Goal: Complete application form: Complete application form

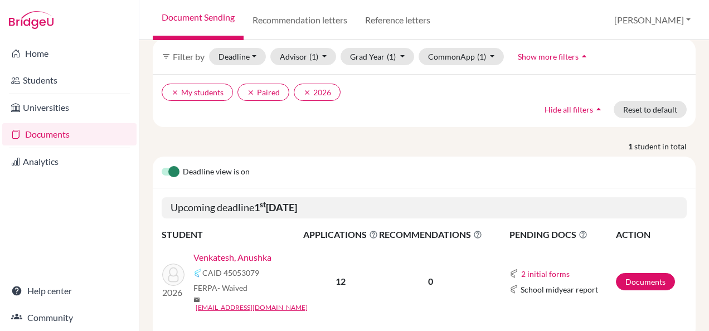
scroll to position [112, 0]
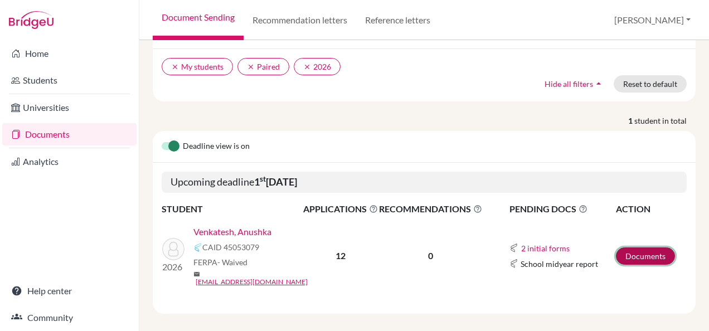
click at [645, 252] on link "Documents" at bounding box center [645, 256] width 59 height 17
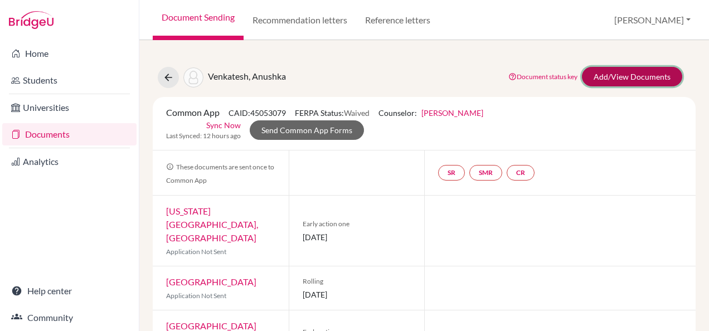
click at [620, 78] on link "Add/View Documents" at bounding box center [632, 77] width 100 height 20
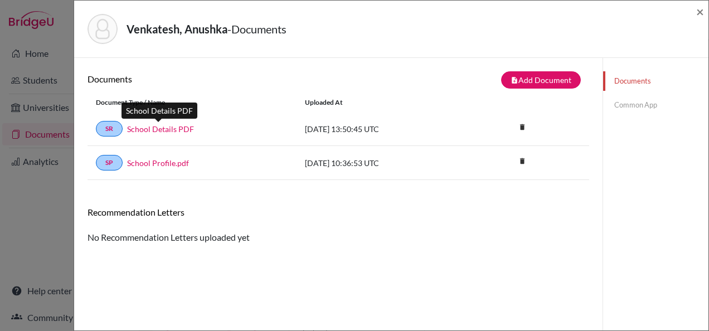
click at [162, 129] on link "School Details PDF" at bounding box center [160, 129] width 67 height 12
click at [228, 243] on div "Documents note_add Add Document Document type Change explanation for Common App…" at bounding box center [339, 223] width 502 height 304
click at [635, 106] on link "Common App" at bounding box center [655, 105] width 105 height 20
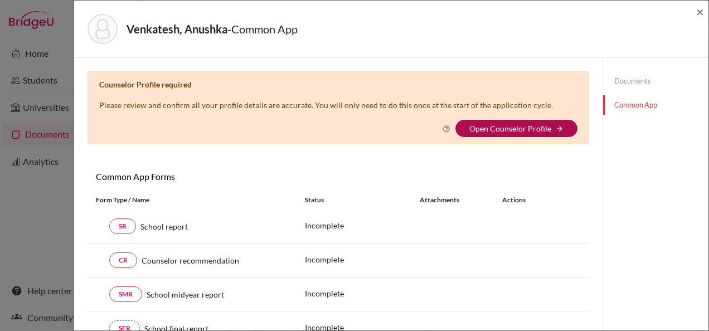
click at [541, 127] on link "Open Counselor Profile" at bounding box center [511, 128] width 82 height 9
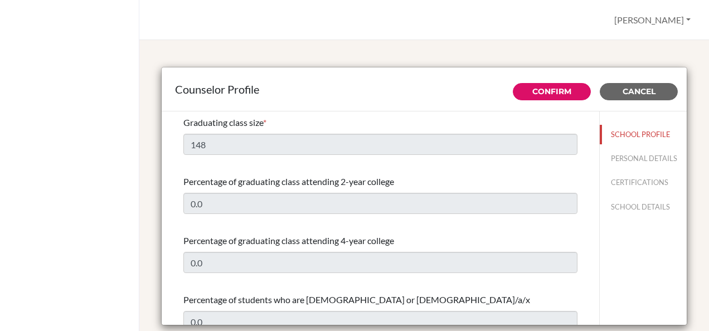
select select "1"
select select "241618"
click at [541, 94] on link "Confirm" at bounding box center [552, 91] width 39 height 10
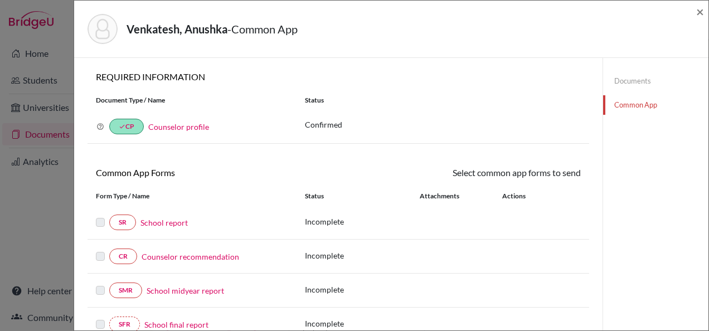
click at [146, 224] on link "School report" at bounding box center [164, 223] width 47 height 12
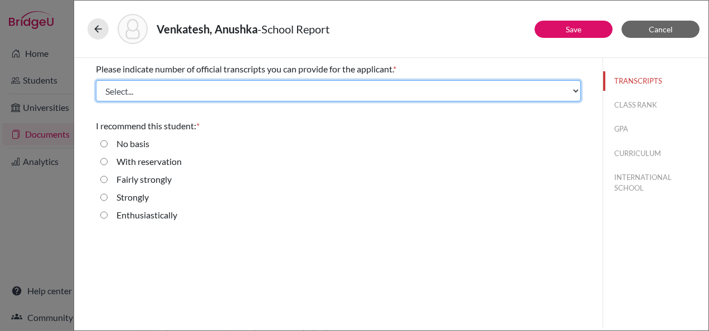
click at [578, 88] on select "Select... 1 2 3 4" at bounding box center [338, 90] width 485 height 21
select select "4"
click at [96, 80] on select "Select... 1 2 3 4" at bounding box center [338, 90] width 485 height 21
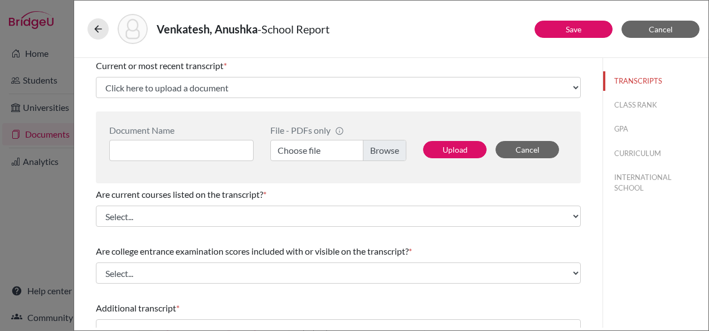
scroll to position [56, 0]
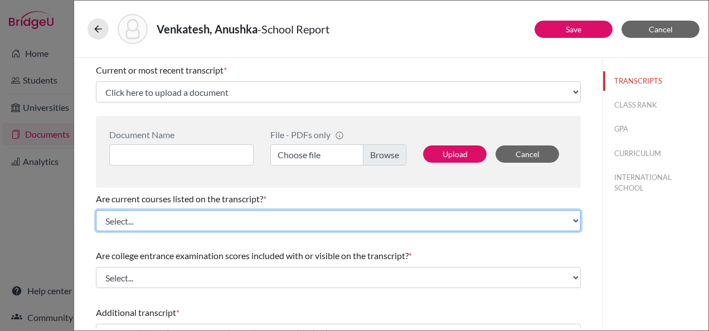
click at [567, 223] on select "Select... Yes No" at bounding box center [338, 220] width 485 height 21
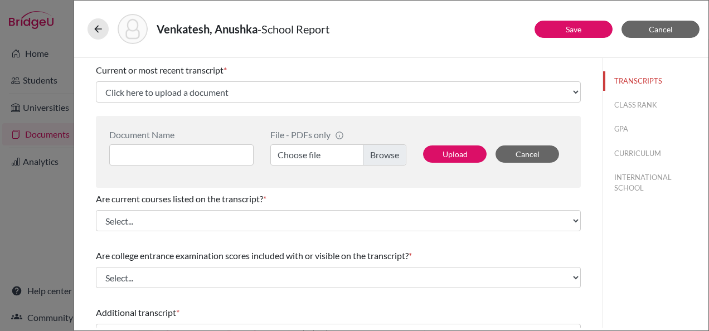
click at [609, 248] on div "TRANSCRIPTS CLASS RANK GPA CURRICULUM INTERNATIONAL SCHOOL" at bounding box center [656, 193] width 106 height 270
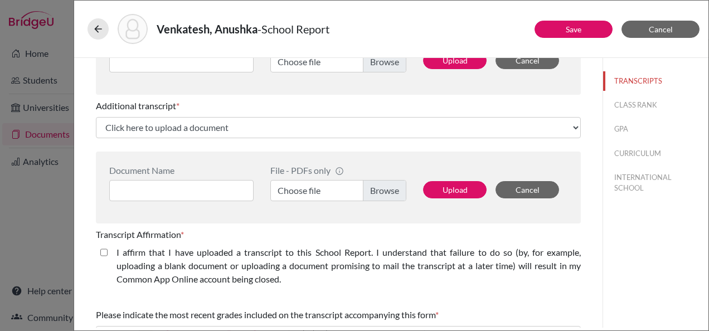
scroll to position [390, 0]
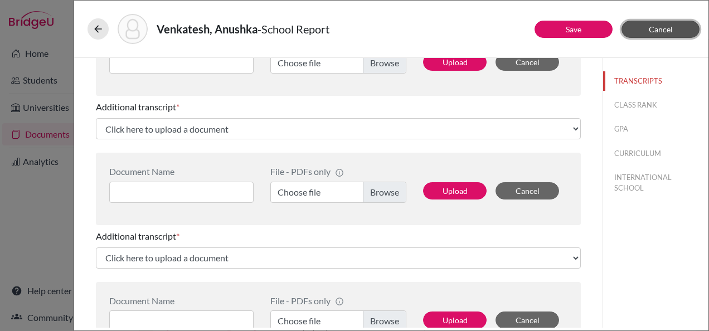
click at [641, 36] on button "Cancel" at bounding box center [661, 29] width 78 height 17
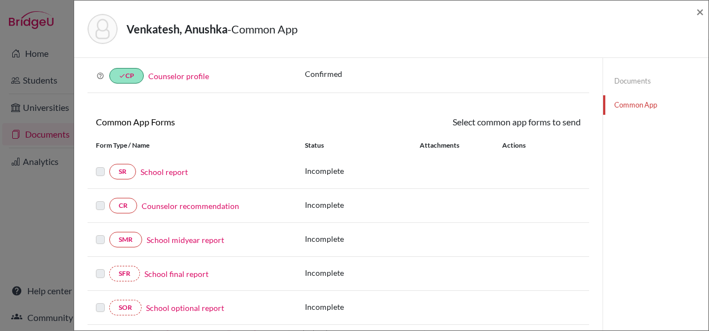
scroll to position [112, 0]
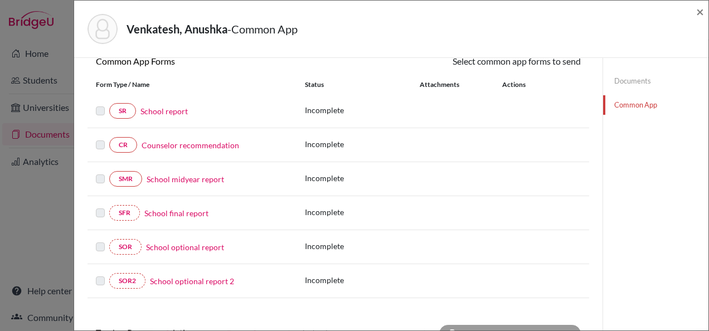
click at [194, 145] on link "Counselor recommendation" at bounding box center [191, 145] width 98 height 12
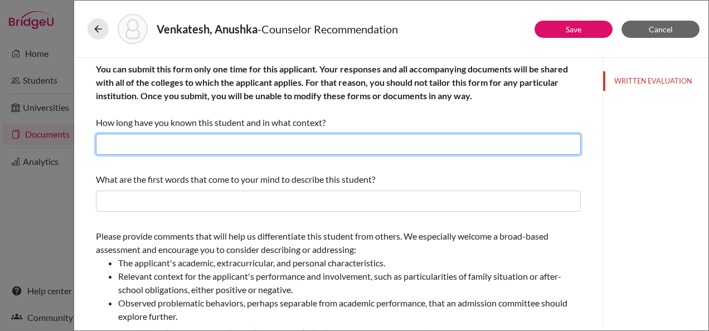
click at [167, 151] on input "text" at bounding box center [338, 144] width 485 height 21
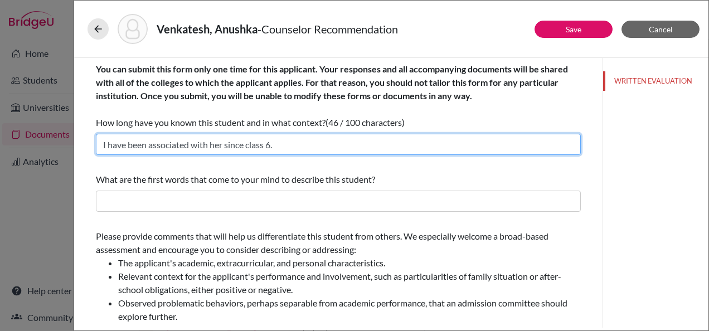
type input "I have been associated with her since class 6."
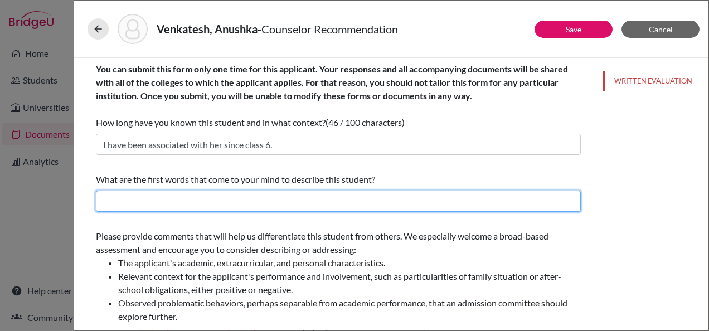
click at [177, 200] on input "text" at bounding box center [338, 201] width 485 height 21
click at [197, 199] on input "She is a determined ," at bounding box center [338, 201] width 485 height 21
click at [228, 205] on input "She is a determined," at bounding box center [338, 201] width 485 height 21
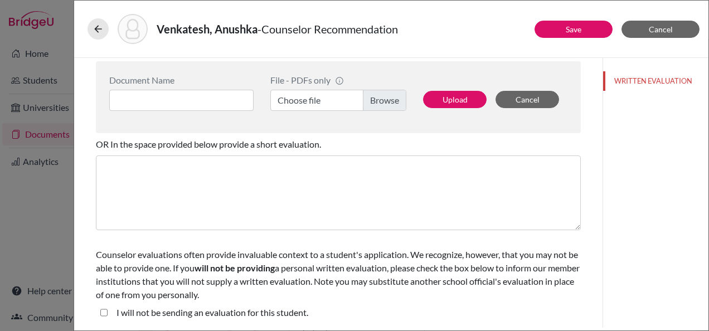
scroll to position [233, 0]
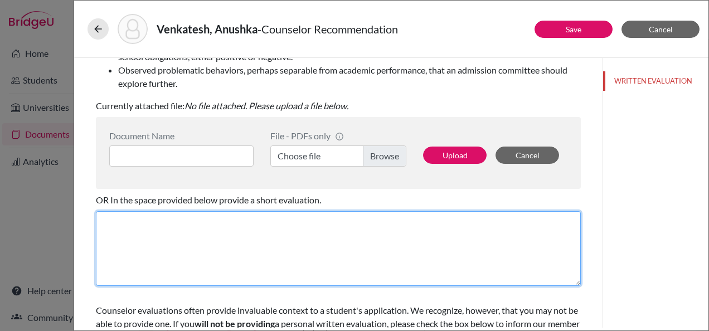
click at [164, 227] on textarea at bounding box center [338, 248] width 485 height 75
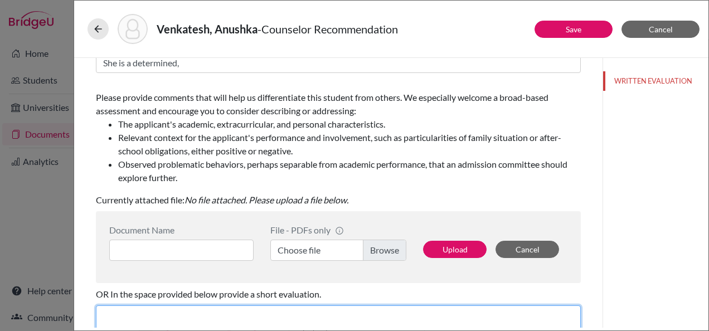
scroll to position [122, 0]
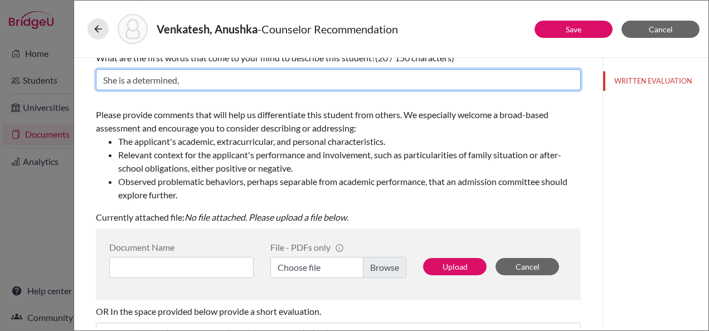
click at [190, 76] on input "She is a determined," at bounding box center [338, 79] width 485 height 21
click at [333, 72] on input "She is a determined and self-relient." at bounding box center [338, 79] width 485 height 21
click at [277, 80] on input "She is a determined and self-reliant." at bounding box center [338, 79] width 485 height 21
drag, startPoint x: 218, startPoint y: 79, endPoint x: 243, endPoint y: 80, distance: 25.1
click at [243, 80] on input "She is a determined and self-reliant." at bounding box center [338, 79] width 485 height 21
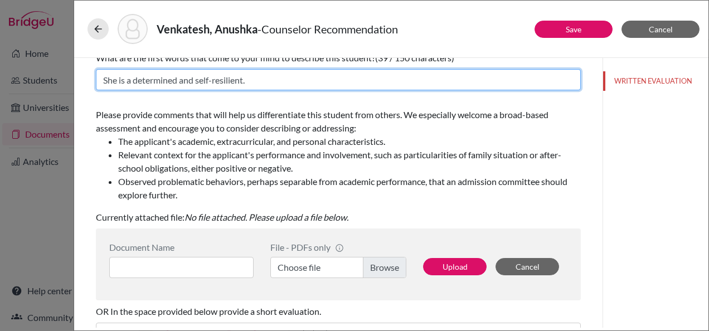
click at [278, 85] on input "She is a determined and self-resilient." at bounding box center [338, 79] width 485 height 21
drag, startPoint x: 103, startPoint y: 80, endPoint x: 294, endPoint y: 77, distance: 191.9
click at [294, 77] on input "She is a determined and self-resilient." at bounding box center [338, 79] width 485 height 21
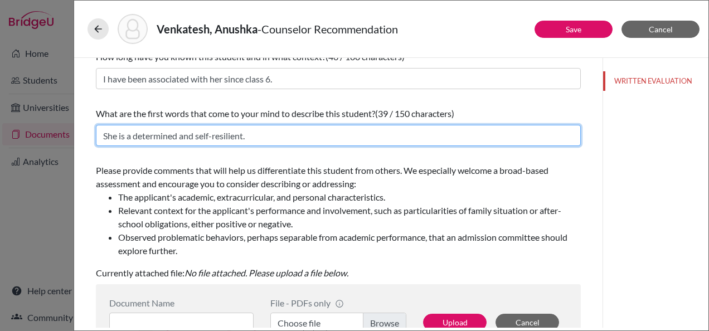
click at [310, 143] on input "She is a determined and self-resilient." at bounding box center [338, 135] width 485 height 21
drag, startPoint x: 103, startPoint y: 134, endPoint x: 272, endPoint y: 134, distance: 169.0
click at [272, 134] on input "She is a determined and self-resilient." at bounding box center [338, 135] width 485 height 21
paste input "It is my pleasure to recommend [Student’s Name], an exceptional student whose d…"
type input "It is my pleasure to recommend [Student’s Name], an exceptional student whose d…"
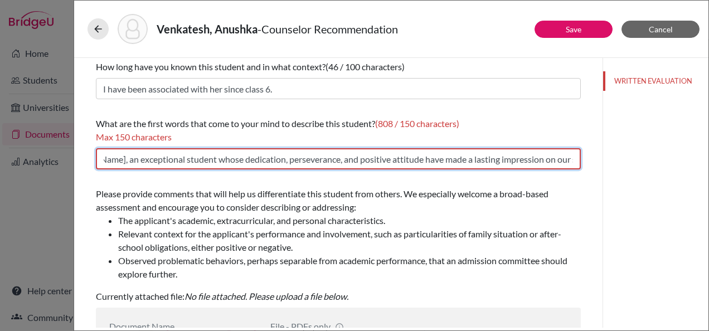
scroll to position [0, 0]
drag, startPoint x: 567, startPoint y: 158, endPoint x: 85, endPoint y: 164, distance: 481.9
click at [85, 164] on div "You can submit this form only one time for this applicant. Your responses and a…" at bounding box center [339, 288] width 512 height 573
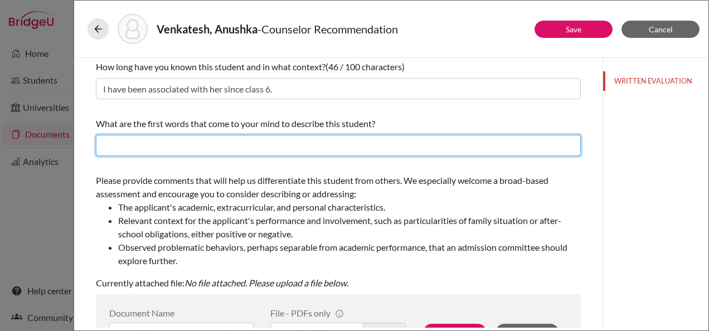
paste input "It is my pleasure to recommend [Student’s Name], an exceptional student whose d…"
type input "It is my pleasure to recommend [Student’s Name], an exceptional student whose d…"
paste input "It is my pleasure to recommend [Student’s Name], an exceptional student whose d…"
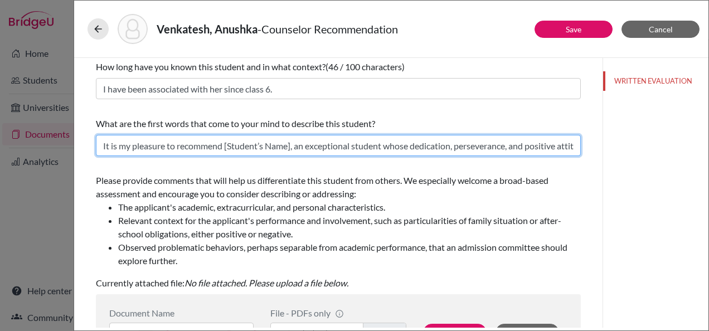
scroll to position [0, 250]
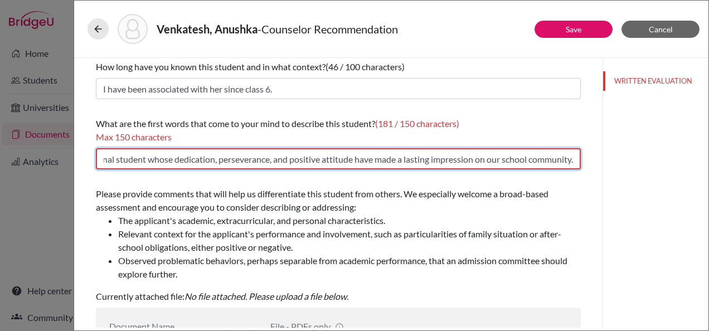
click at [105, 158] on input "It is my pleasure to recommend [Student’s Name], an exceptional student whose d…" at bounding box center [338, 158] width 485 height 21
drag, startPoint x: 570, startPoint y: 162, endPoint x: 264, endPoint y: 148, distance: 305.9
click at [264, 148] on input "It is my pleasure to recommend [Student’s Name], an exceptional student whose d…" at bounding box center [338, 158] width 485 height 21
click at [266, 165] on input "It is my pleasure to recommend [Student’s Name], an exceptional student whose d…" at bounding box center [338, 158] width 485 height 21
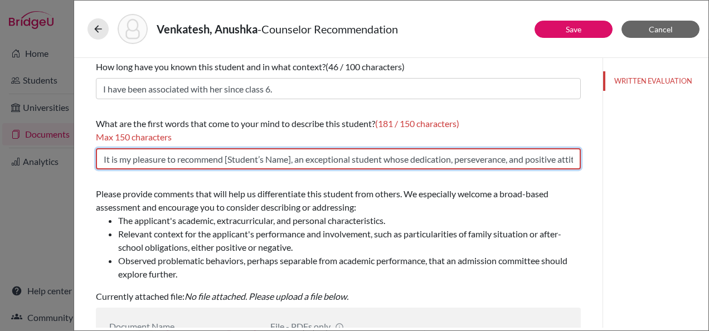
drag, startPoint x: 104, startPoint y: 159, endPoint x: 292, endPoint y: 156, distance: 188.5
click at [294, 156] on input "It is my pleasure to recommend [Student’s Name], an exceptional student whose d…" at bounding box center [338, 158] width 485 height 21
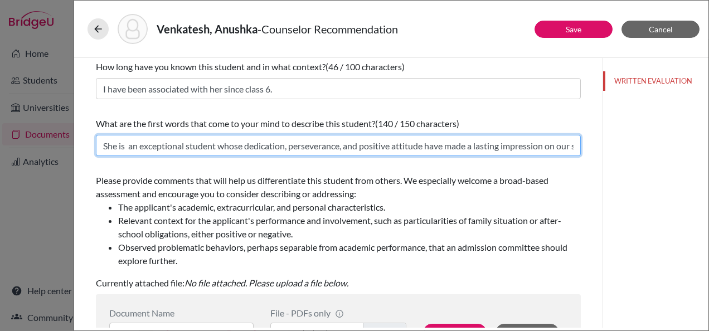
click at [402, 154] on input "She is an exceptional student whose dedication, perseverance, and positive atti…" at bounding box center [338, 145] width 485 height 21
click at [545, 149] on input "She is an exceptional student whose dedication, perseverance, and positive atti…" at bounding box center [338, 145] width 485 height 21
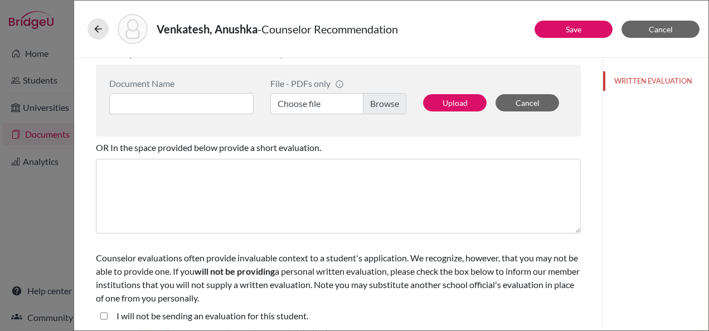
scroll to position [289, 0]
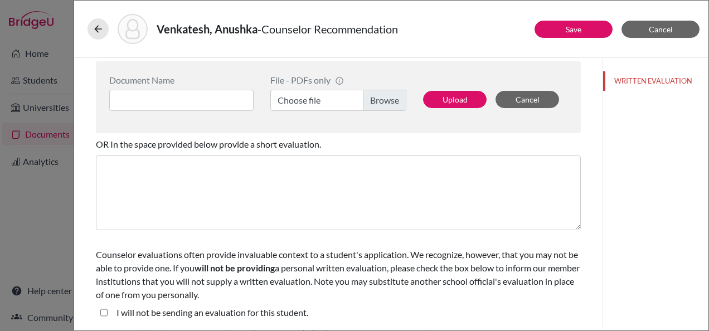
type input "She is an exceptional student whose dedication, perseverance, and positive atti…"
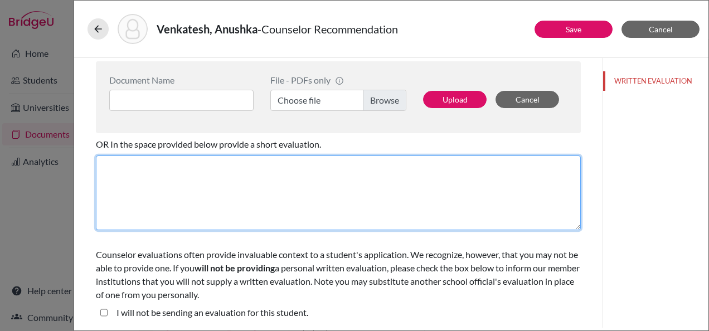
click at [125, 169] on textarea at bounding box center [338, 193] width 485 height 75
paste textarea "It is my pleasure to recommend [Student’s Name], an exceptional student whose d…"
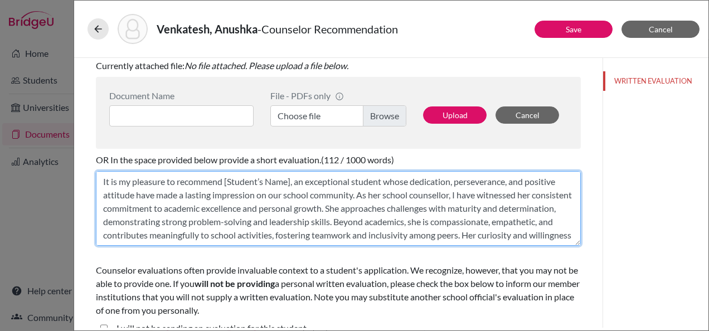
scroll to position [233, 0]
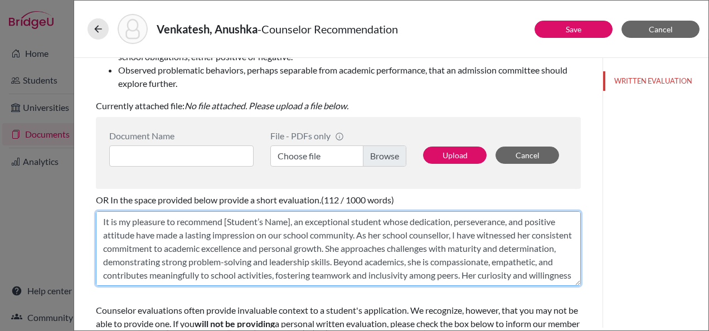
drag, startPoint x: 225, startPoint y: 221, endPoint x: 294, endPoint y: 222, distance: 69.2
click at [294, 222] on textarea "It is my pleasure to recommend [Student’s Name], an exceptional student whose d…" at bounding box center [338, 248] width 485 height 75
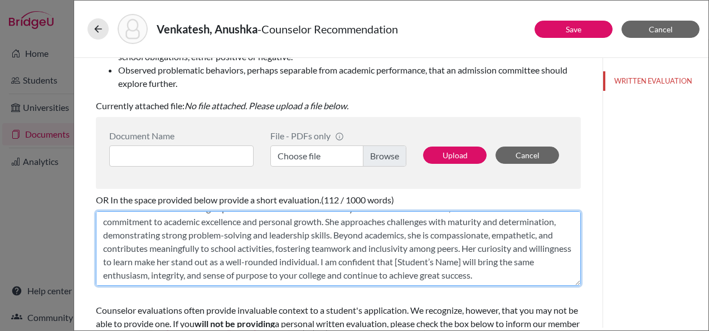
scroll to position [40, 0]
drag, startPoint x: 187, startPoint y: 262, endPoint x: 119, endPoint y: 264, distance: 68.6
click at [119, 264] on textarea "It is my pleasure to recommend [PERSON_NAME] an exceptional student whose dedic…" at bounding box center [338, 248] width 485 height 75
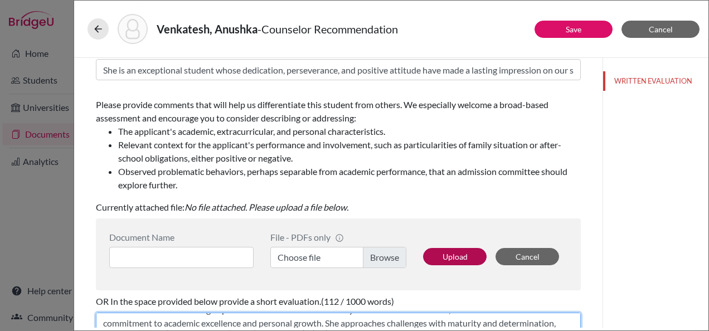
scroll to position [122, 0]
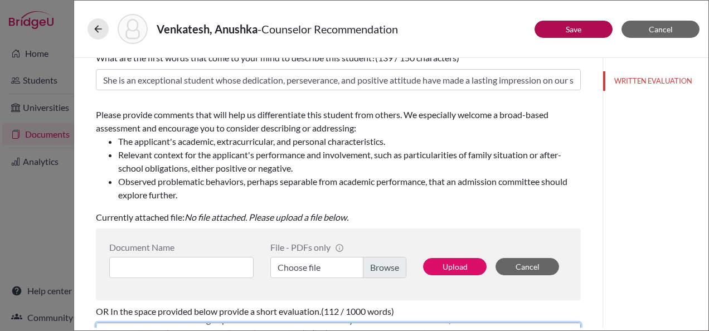
type textarea "It is my pleasure to recommend [PERSON_NAME] an exceptional student whose dedic…"
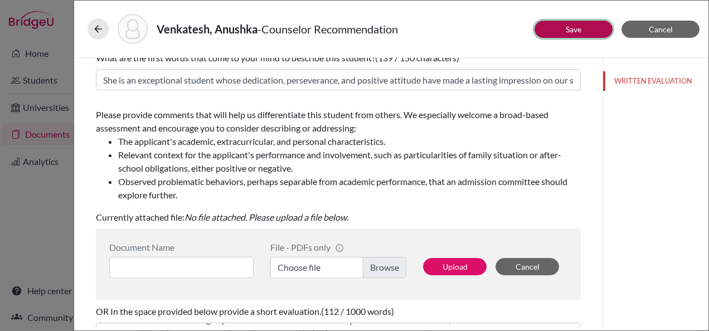
click at [573, 27] on link "Save" at bounding box center [574, 29] width 16 height 9
